Goal: Task Accomplishment & Management: Manage account settings

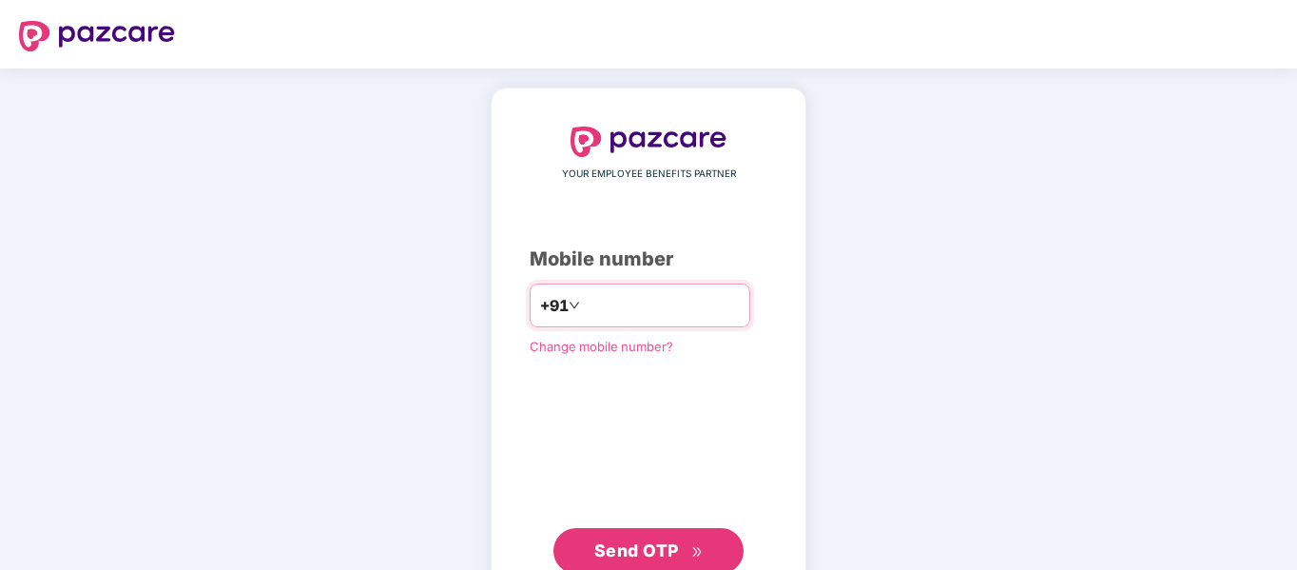
click at [661, 309] on input "number" at bounding box center [662, 305] width 156 height 30
type input "**********"
click at [635, 552] on span "Send OTP" at bounding box center [636, 550] width 85 height 20
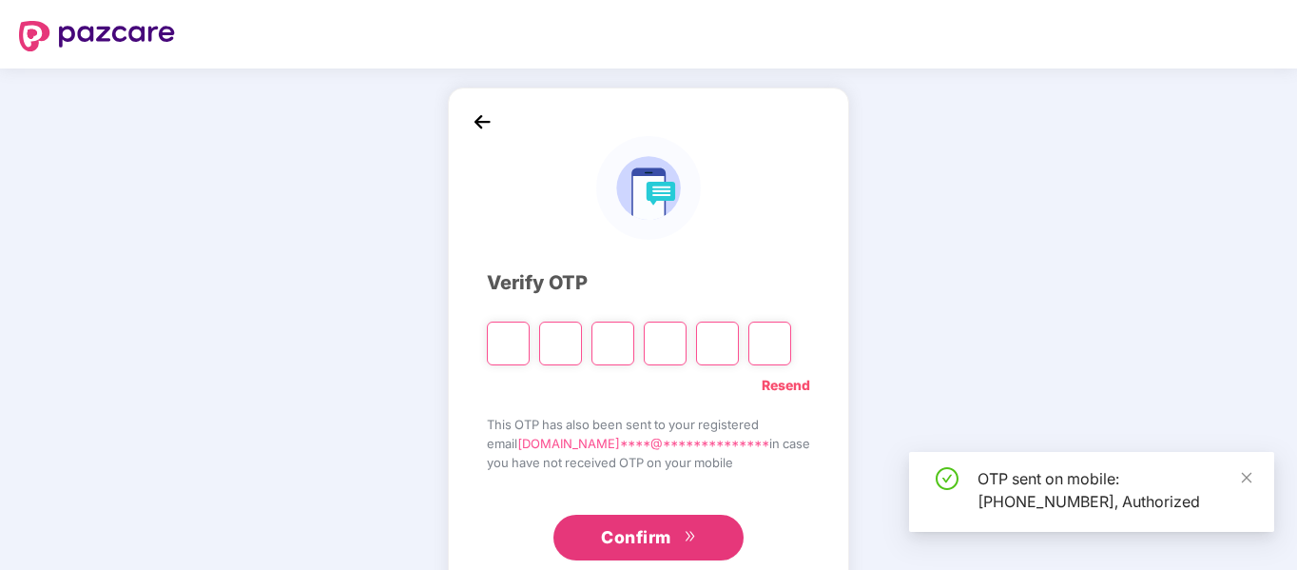
click at [513, 343] on input "Please enter verification code. Digit 1" at bounding box center [508, 343] width 43 height 44
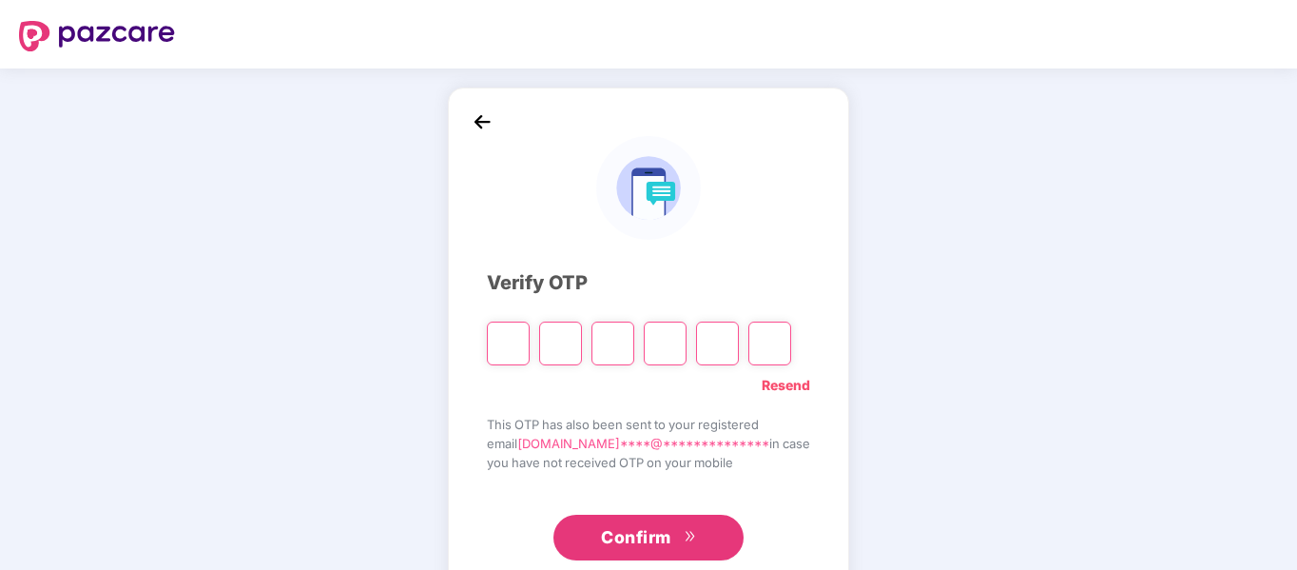
click at [519, 341] on input "Please enter verification code. Digit 1" at bounding box center [508, 343] width 43 height 44
type input "*"
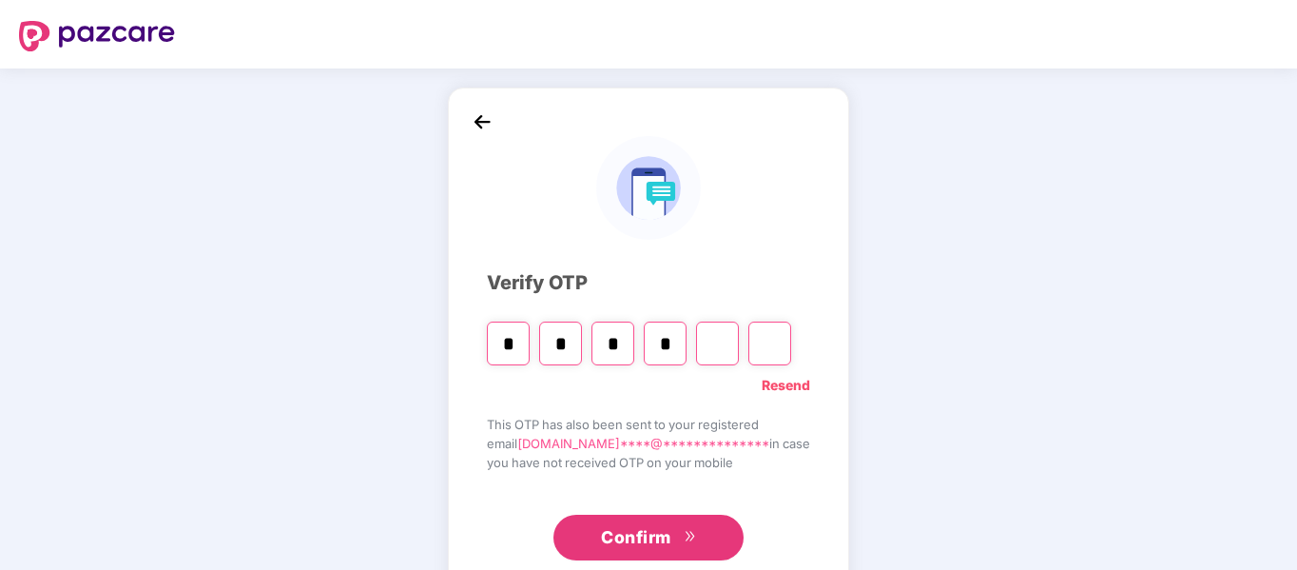
type input "*"
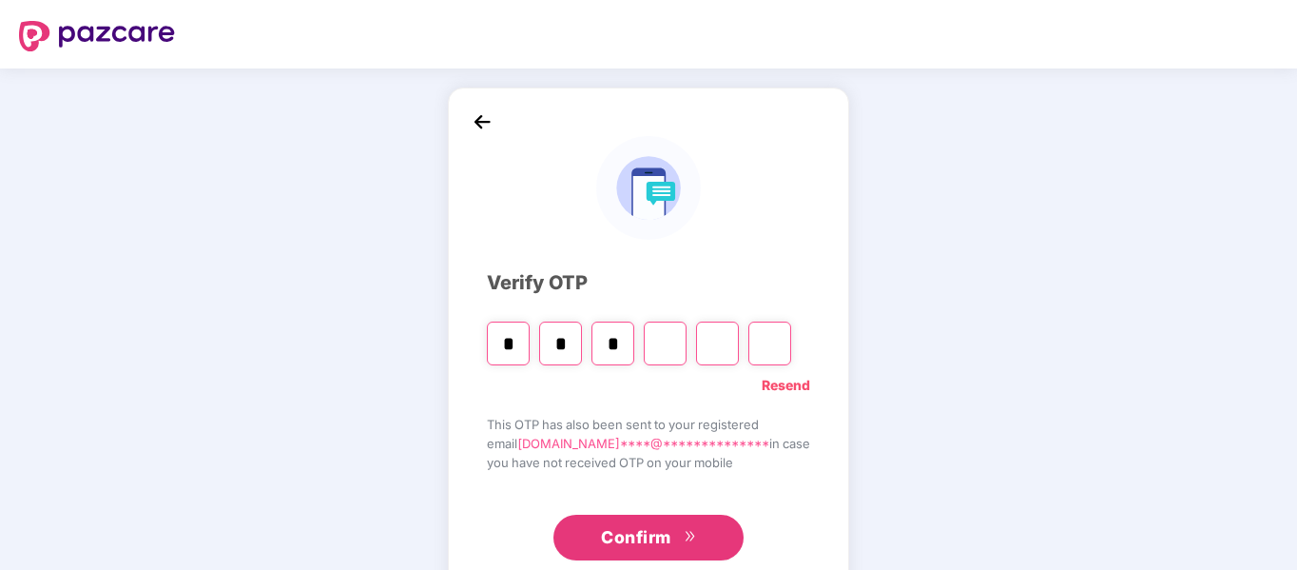
type input "*"
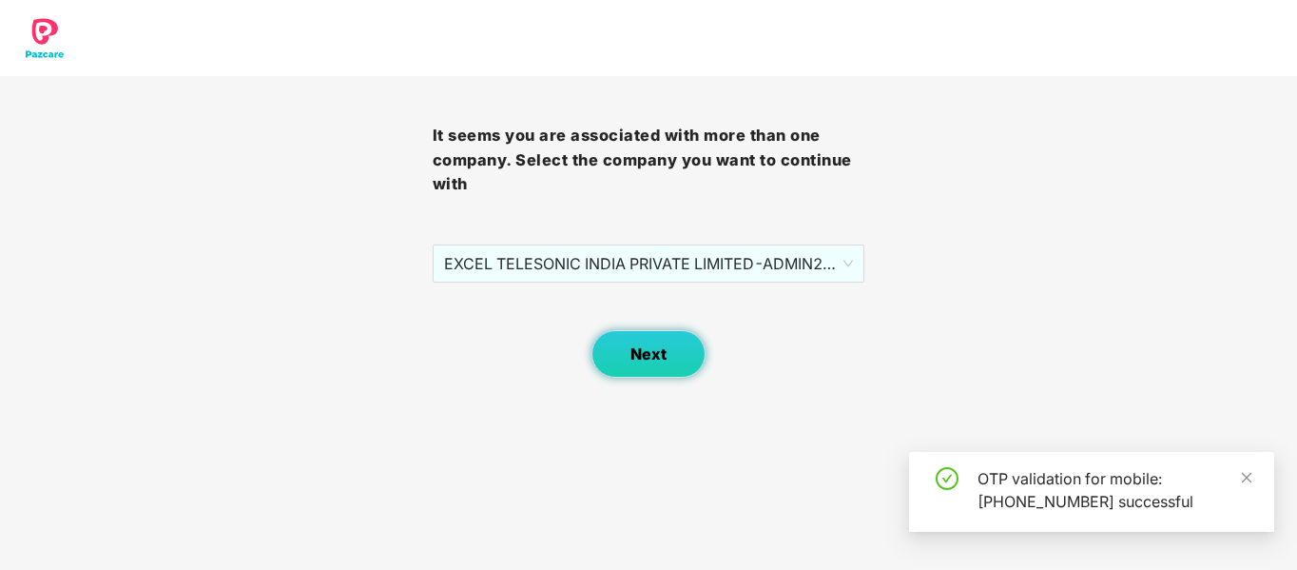
click at [653, 359] on span "Next" at bounding box center [648, 354] width 36 height 18
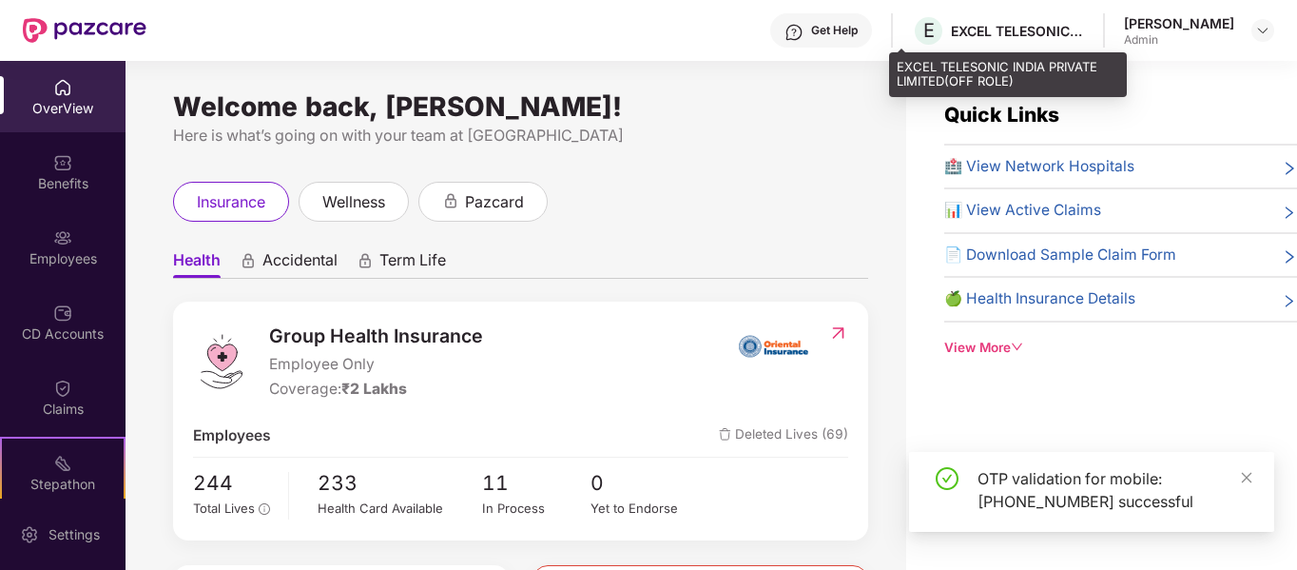
click at [986, 32] on div "EXCEL TELESONIC INDIA PRIVATE LIMITED(OFF ROLE)" at bounding box center [1017, 31] width 133 height 18
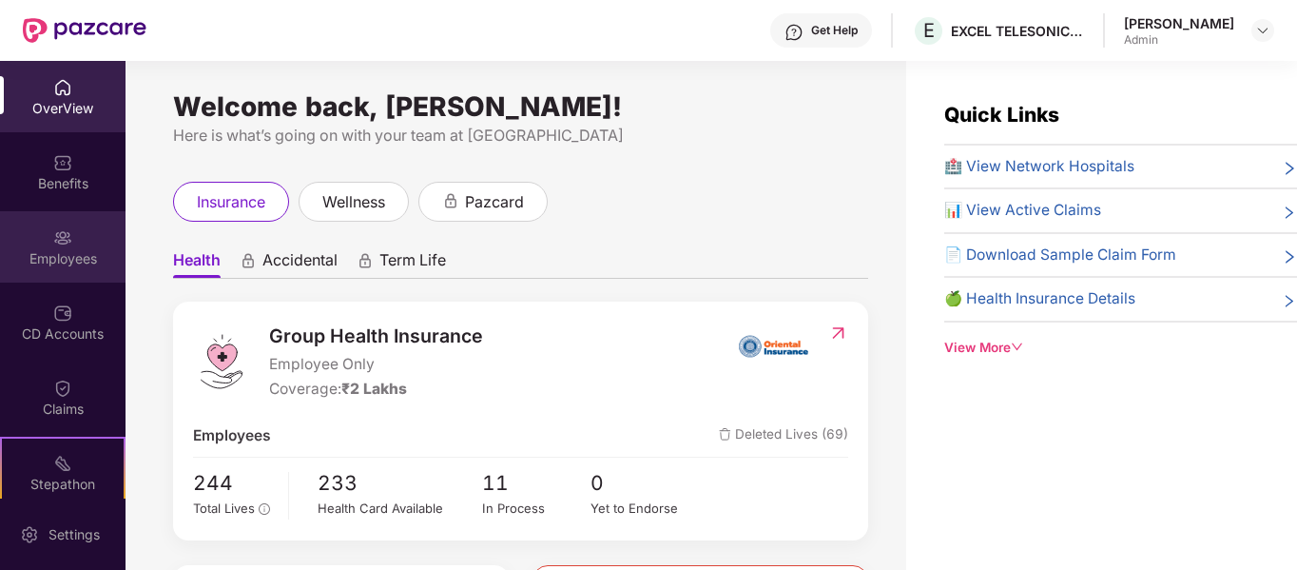
click at [48, 239] on div "Employees" at bounding box center [63, 246] width 126 height 71
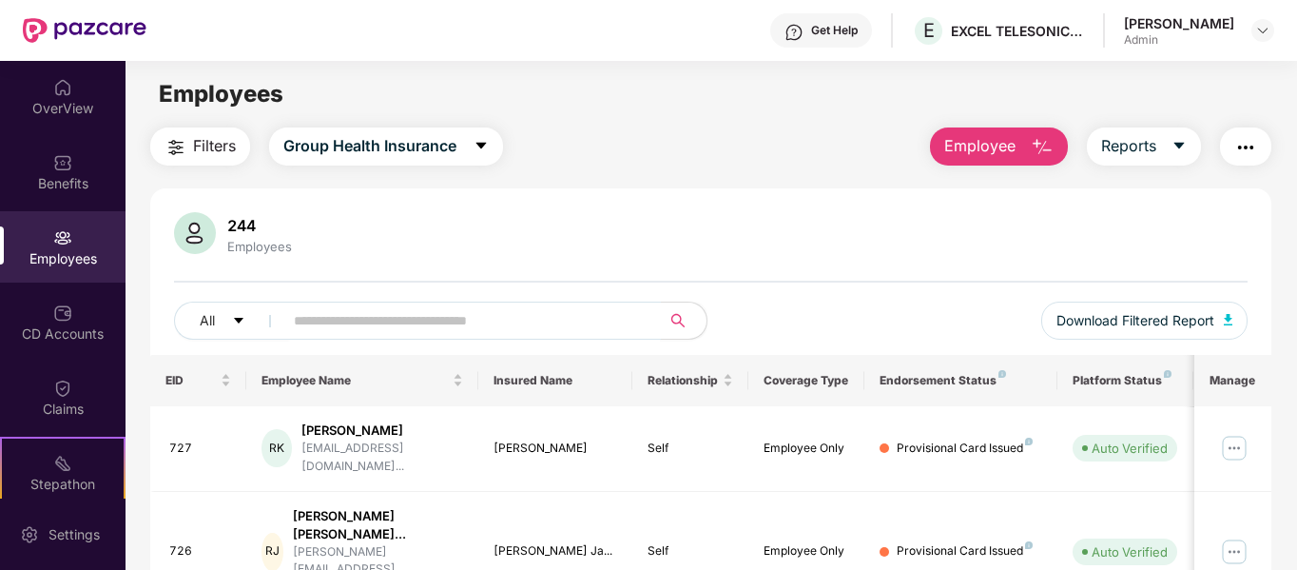
click at [422, 320] on input "text" at bounding box center [464, 320] width 341 height 29
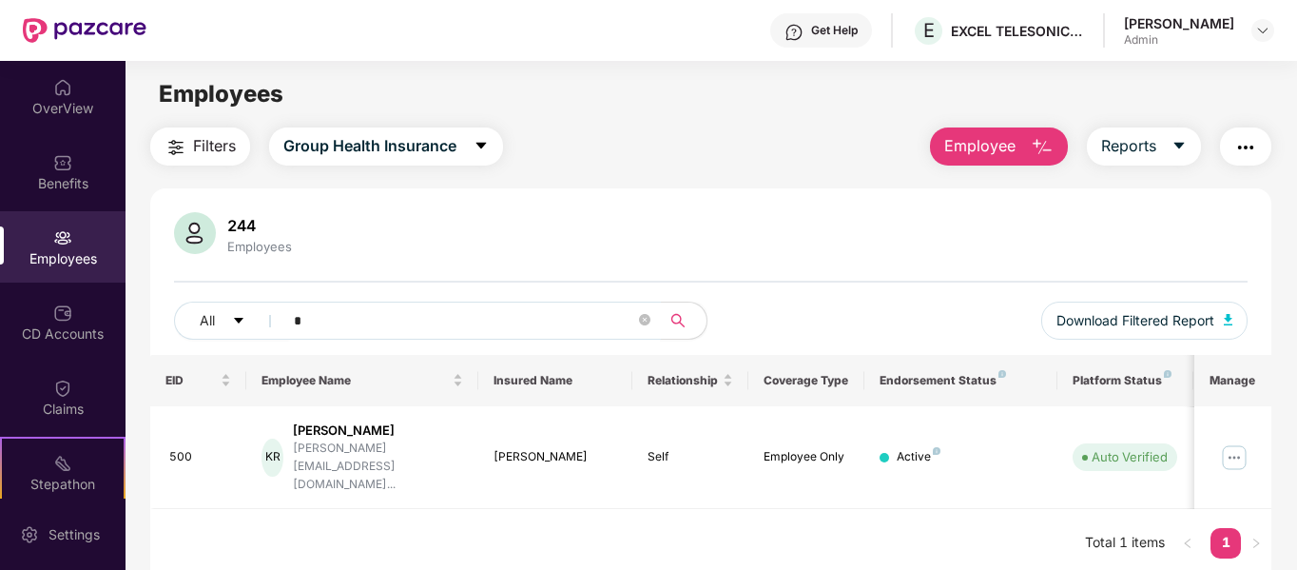
click at [391, 325] on input "*" at bounding box center [464, 320] width 341 height 29
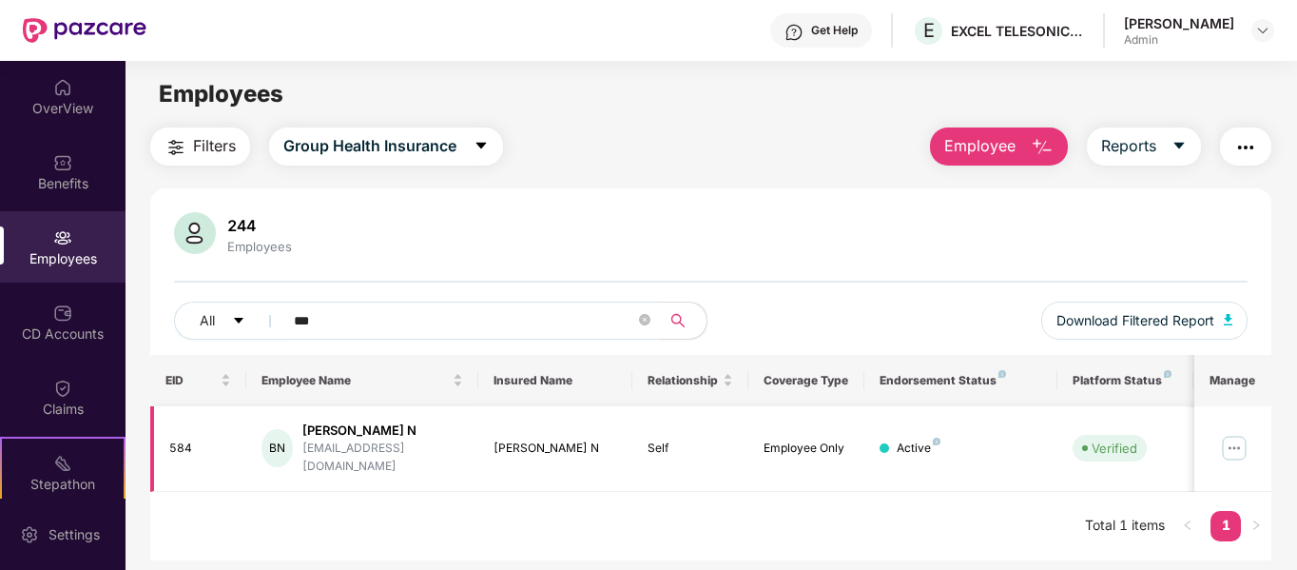
type input "***"
click at [1243, 442] on img at bounding box center [1234, 448] width 30 height 30
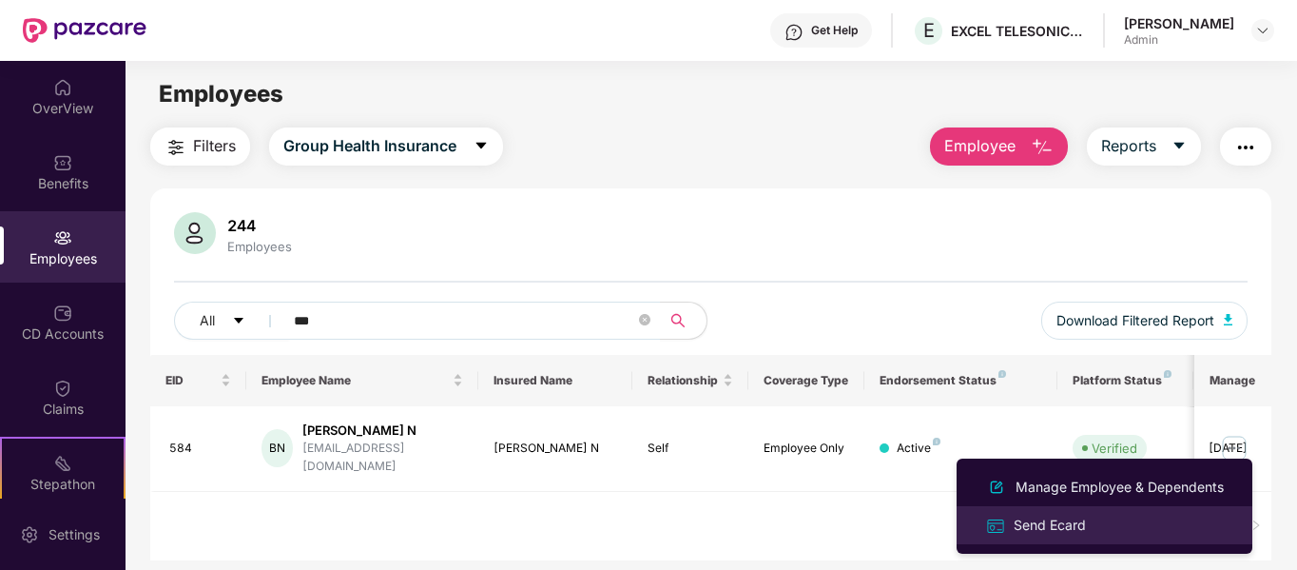
click at [1036, 527] on div "Send Ecard" at bounding box center [1050, 524] width 80 height 21
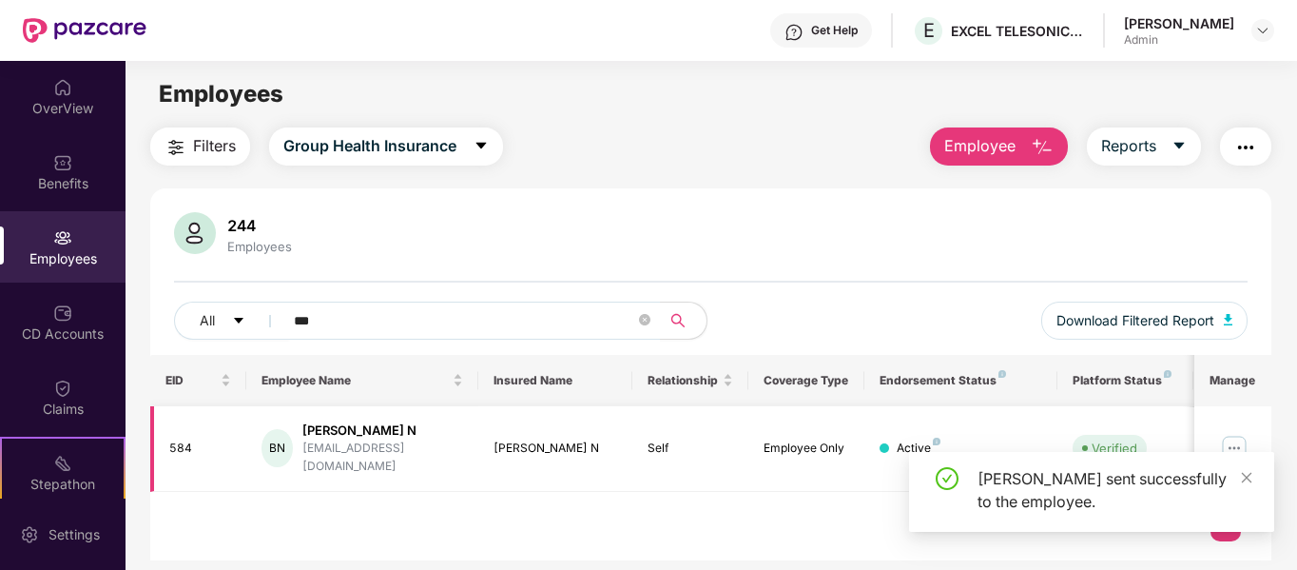
click at [1249, 438] on img at bounding box center [1234, 448] width 30 height 30
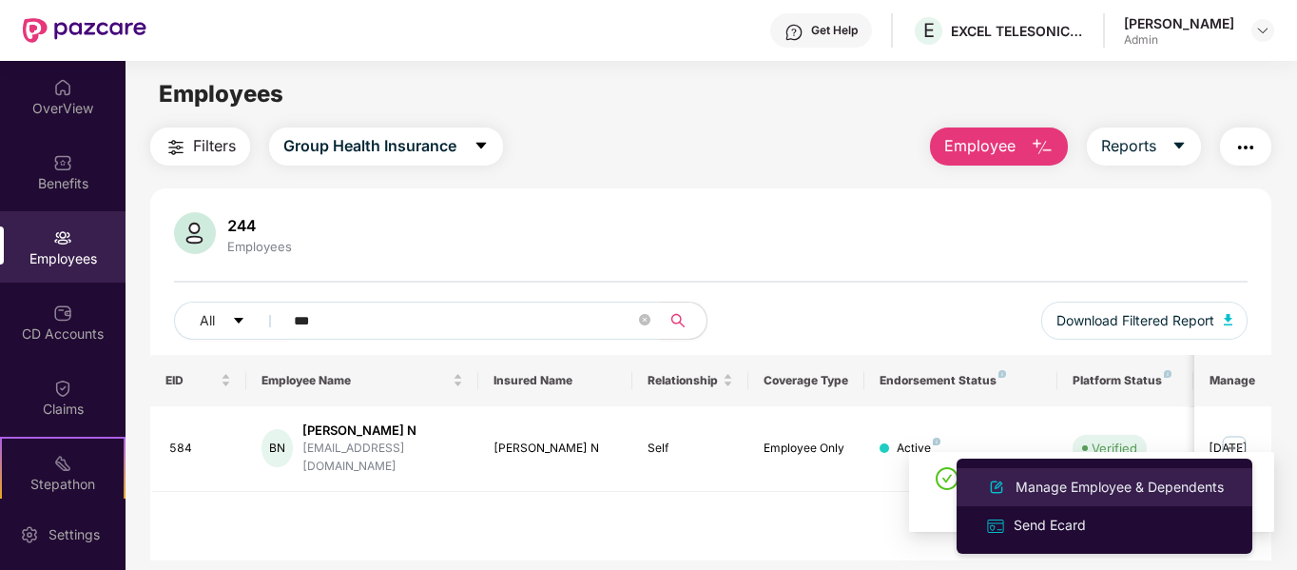
click at [1117, 483] on div "Manage Employee & Dependents" at bounding box center [1120, 486] width 216 height 21
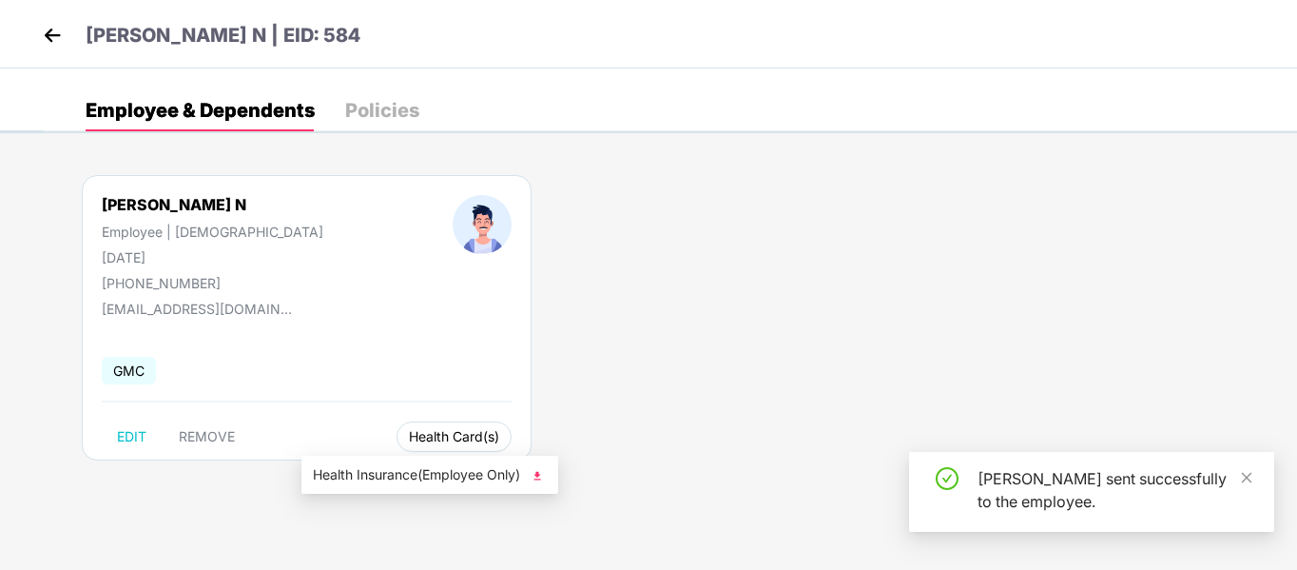
click at [409, 433] on span "Health Card(s)" at bounding box center [454, 437] width 90 height 10
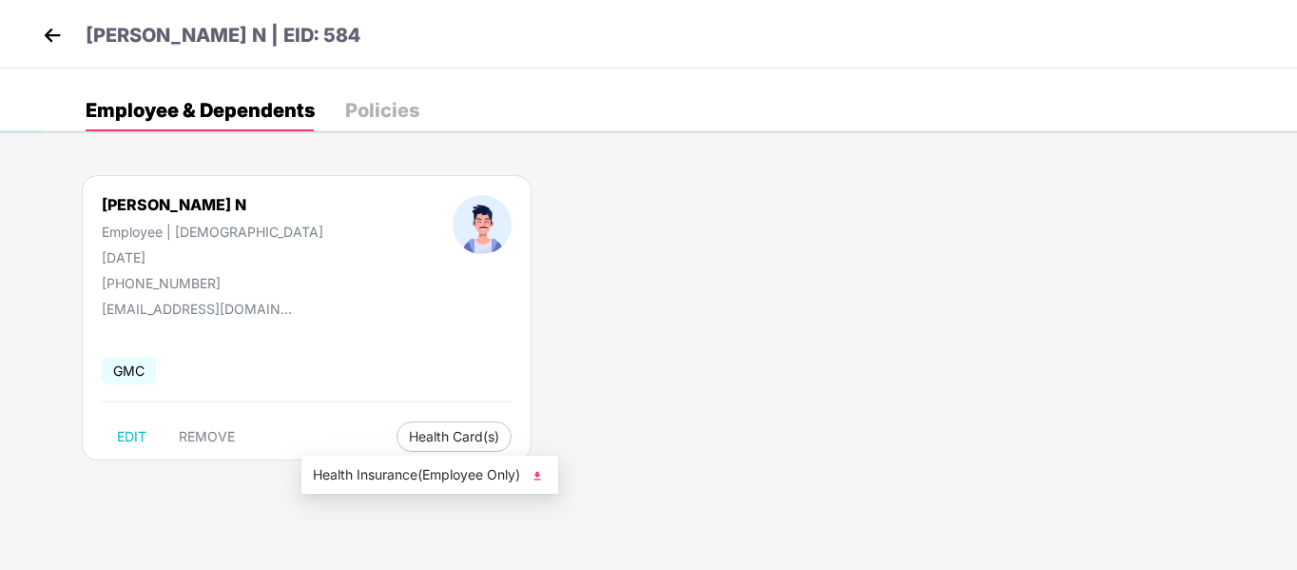
click at [537, 474] on img at bounding box center [537, 475] width 19 height 19
